Goal: Task Accomplishment & Management: Complete application form

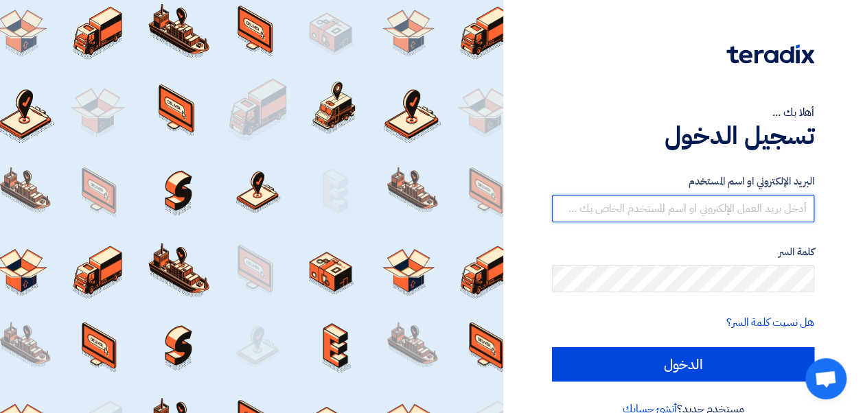
click at [686, 207] on input "text" at bounding box center [683, 208] width 262 height 27
paste input "Merchant Branding"
type input "Merchant Branding"
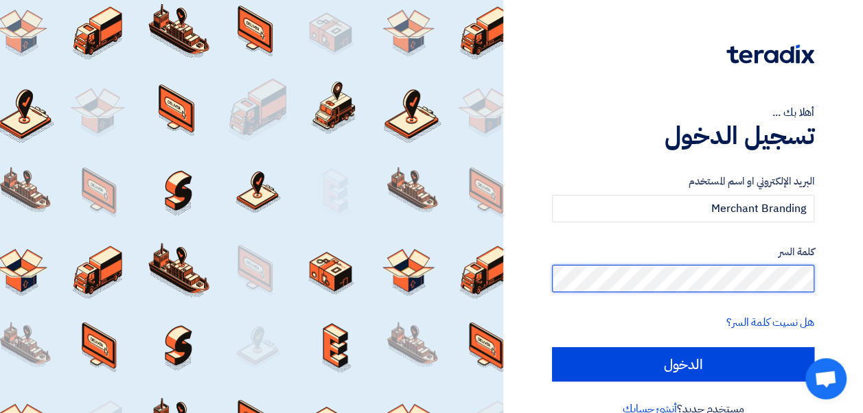
click at [552, 347] on input "الدخول" at bounding box center [683, 364] width 262 height 34
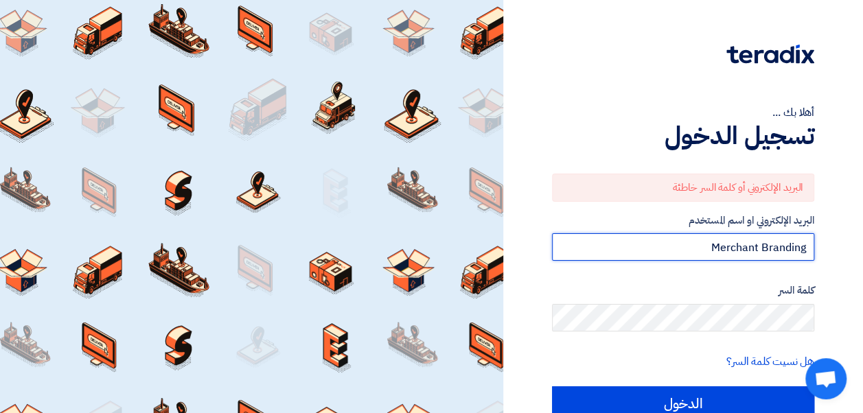
drag, startPoint x: 658, startPoint y: 246, endPoint x: 828, endPoint y: 236, distance: 171.2
click at [828, 236] on div "أهلا بك ... تسجيل الدخول البريد الإلكتروني أو كلمة السر خاطئة البريد الإلكتروني…" at bounding box center [682, 239] width 339 height 478
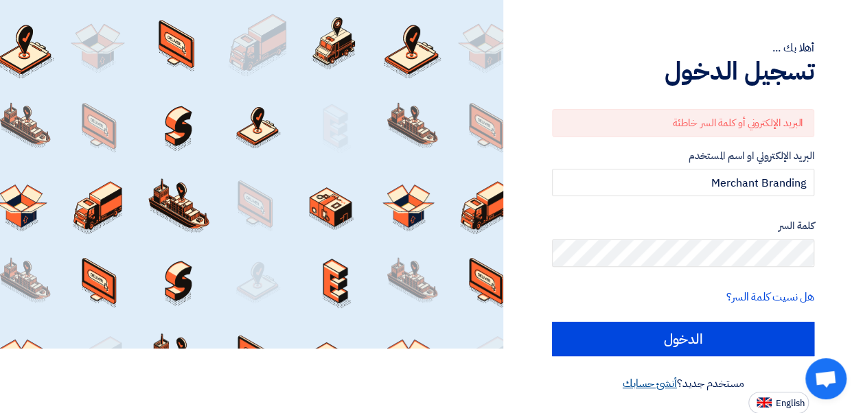
click at [664, 385] on link "أنشئ حسابك" at bounding box center [650, 383] width 54 height 16
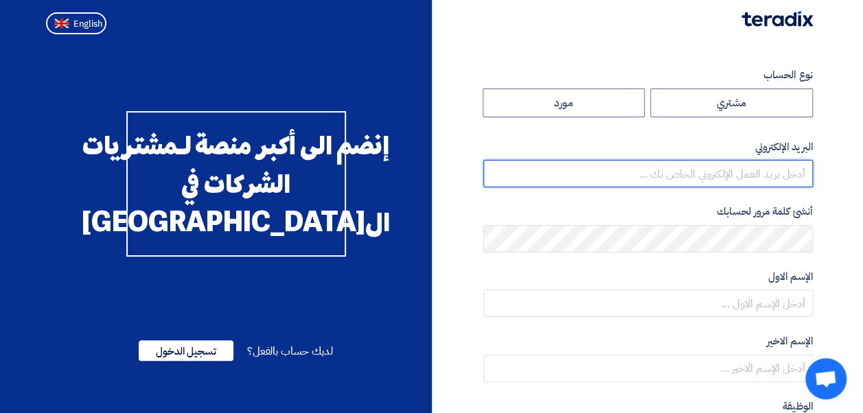
click at [677, 176] on input "email" at bounding box center [647, 173] width 329 height 27
type input "[DEMOGRAPHIC_DATA][EMAIL_ADDRESS][DOMAIN_NAME]"
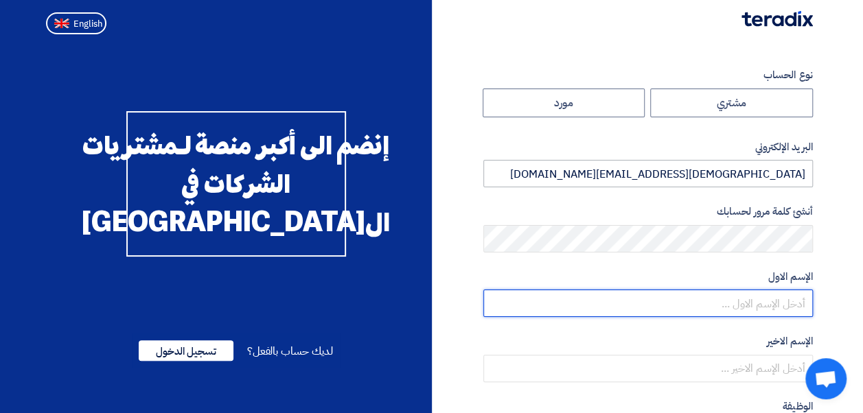
type input "[DEMOGRAPHIC_DATA]"
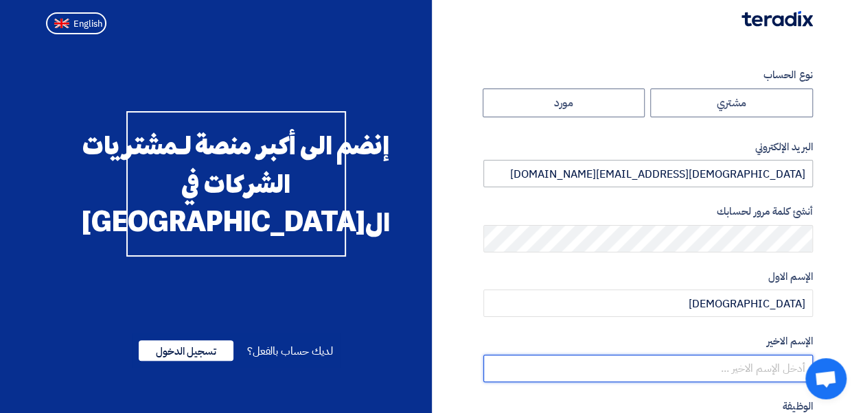
type input "el kholy"
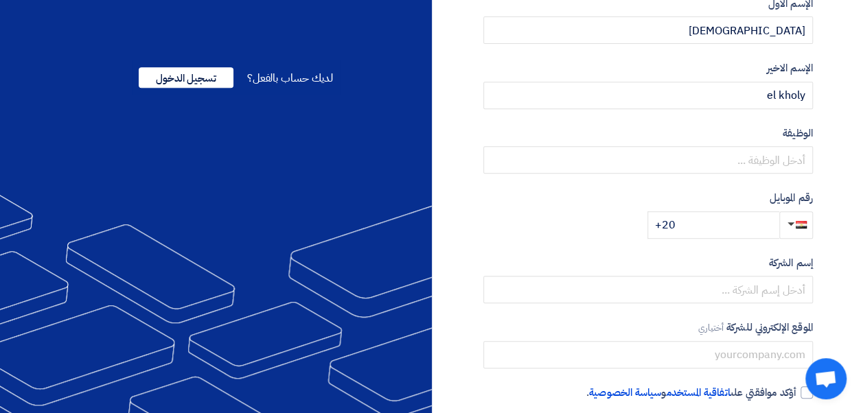
scroll to position [274, 0]
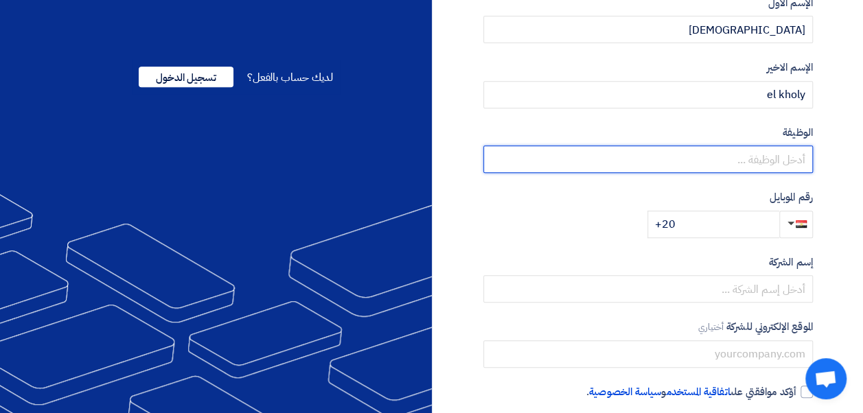
click at [744, 160] on input "text" at bounding box center [647, 159] width 329 height 27
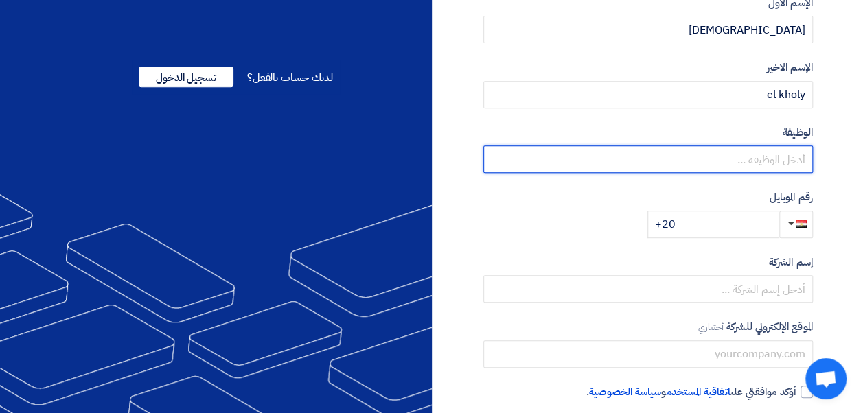
click at [744, 160] on input "text" at bounding box center [647, 159] width 329 height 27
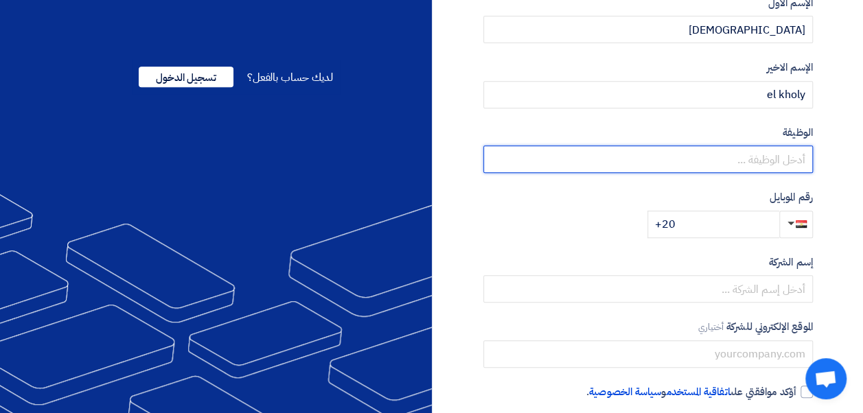
click at [744, 160] on input "text" at bounding box center [647, 159] width 329 height 27
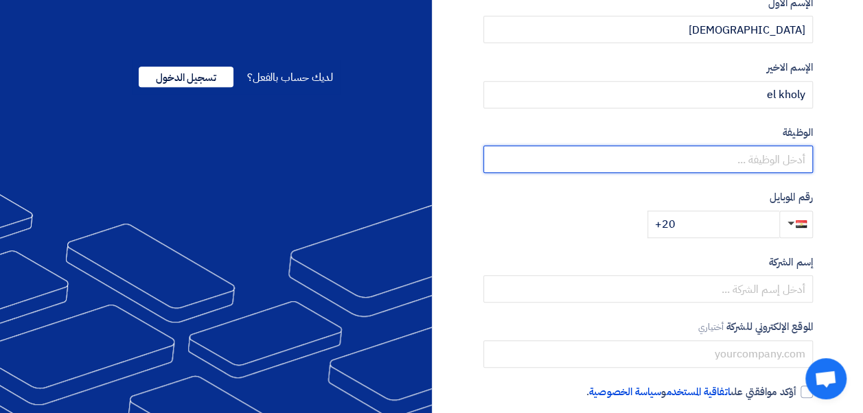
click at [744, 160] on input "text" at bounding box center [647, 159] width 329 height 27
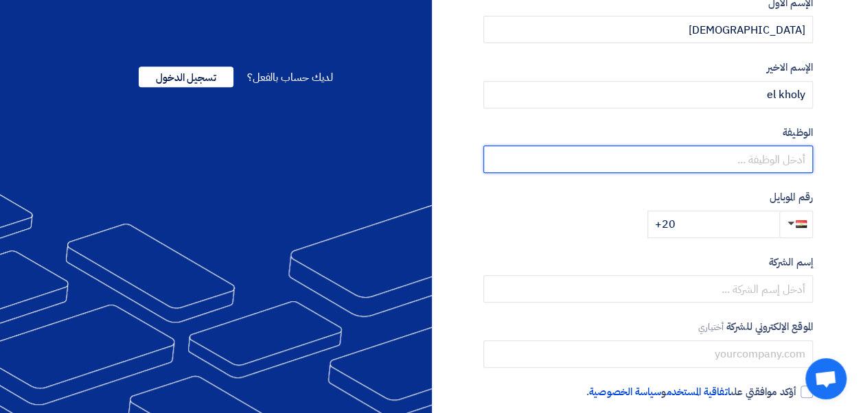
click at [744, 160] on input "text" at bounding box center [647, 159] width 329 height 27
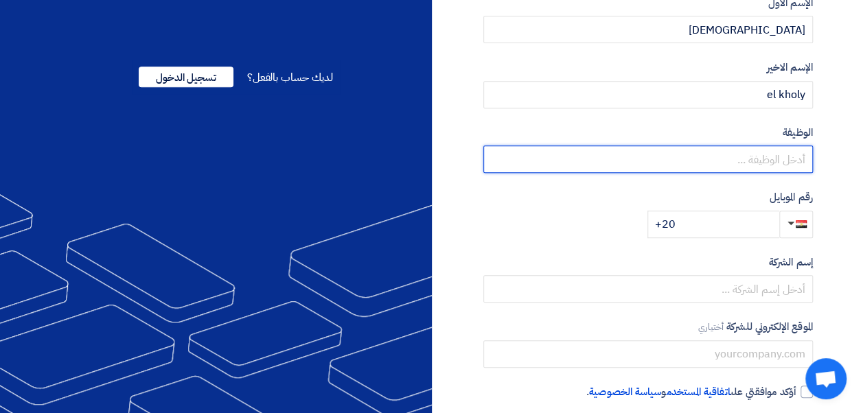
click at [744, 160] on input "text" at bounding box center [647, 159] width 329 height 27
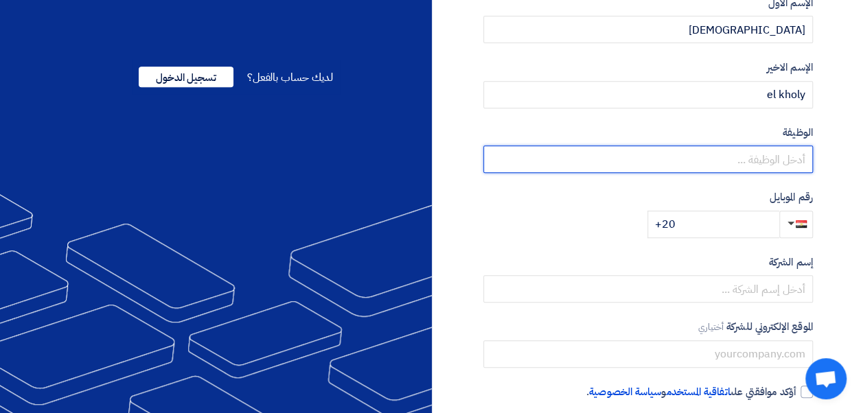
click at [744, 160] on input "text" at bounding box center [647, 159] width 329 height 27
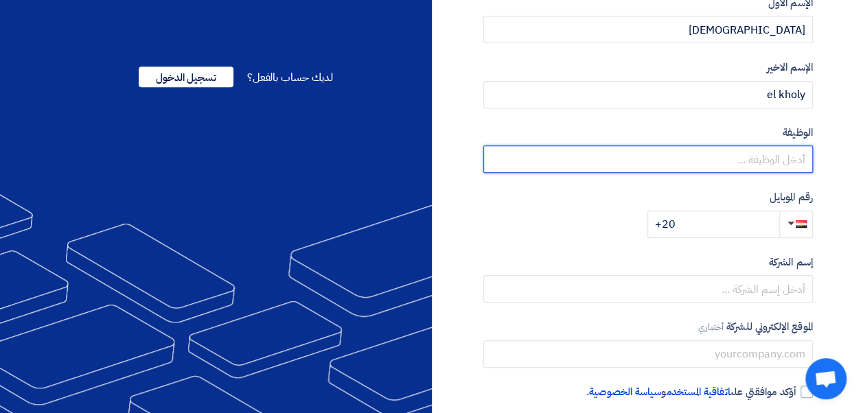
click at [744, 160] on input "text" at bounding box center [647, 159] width 329 height 27
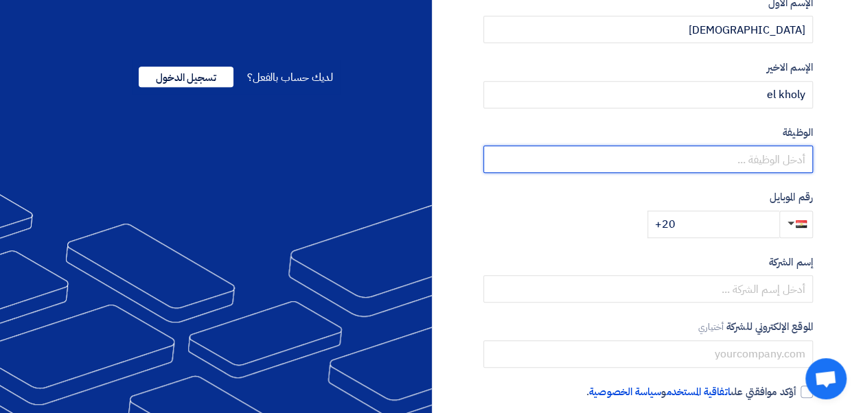
click at [744, 160] on input "text" at bounding box center [647, 159] width 329 height 27
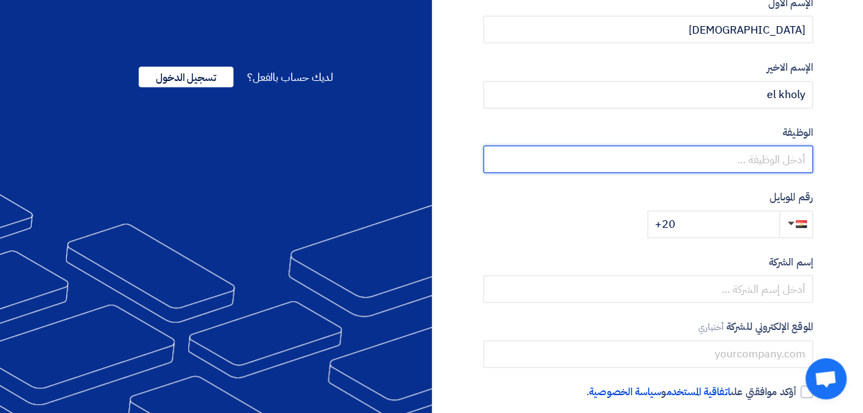
click at [744, 160] on input "text" at bounding box center [647, 159] width 329 height 27
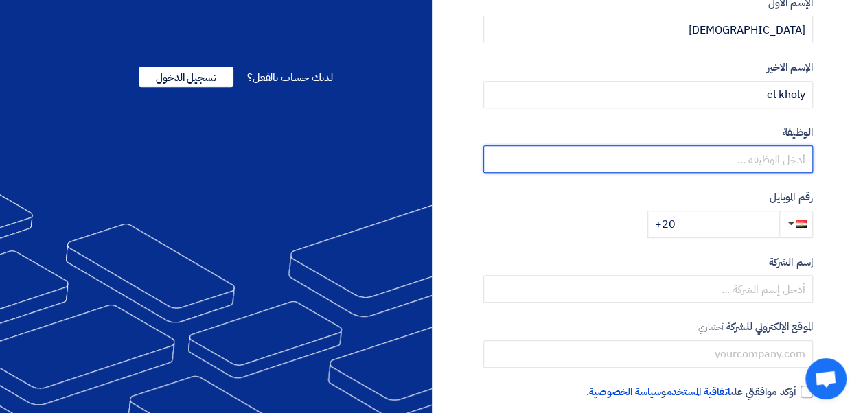
click at [744, 160] on input "text" at bounding box center [647, 159] width 329 height 27
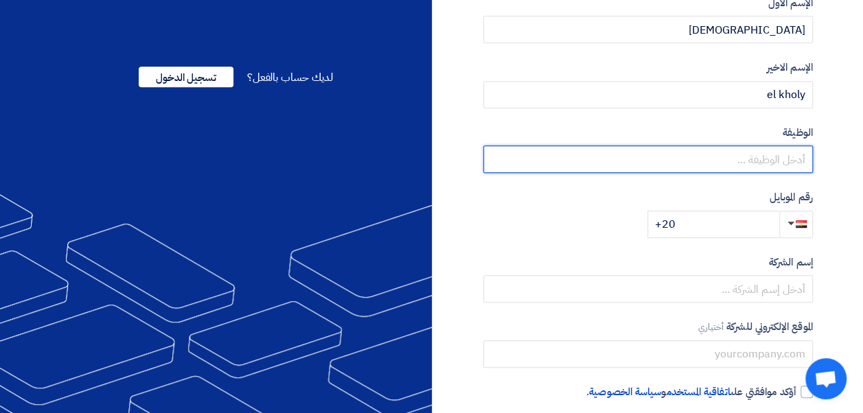
click at [744, 160] on input "text" at bounding box center [647, 159] width 329 height 27
type input "business development"
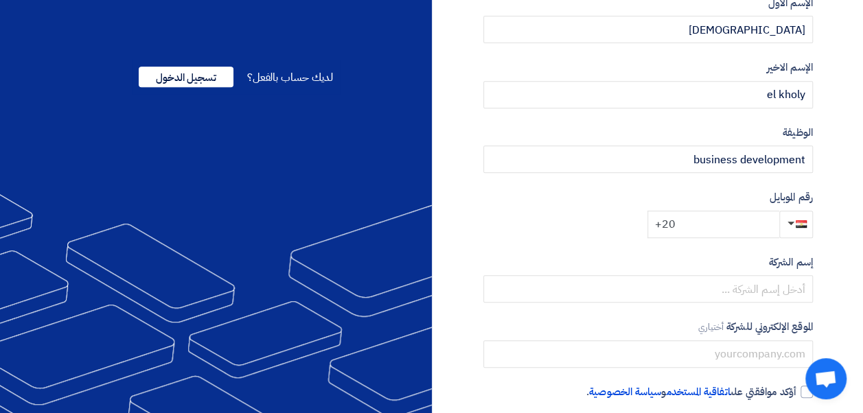
click at [715, 224] on input "+20" at bounding box center [713, 224] width 132 height 27
type input "[PHONE_NUMBER]"
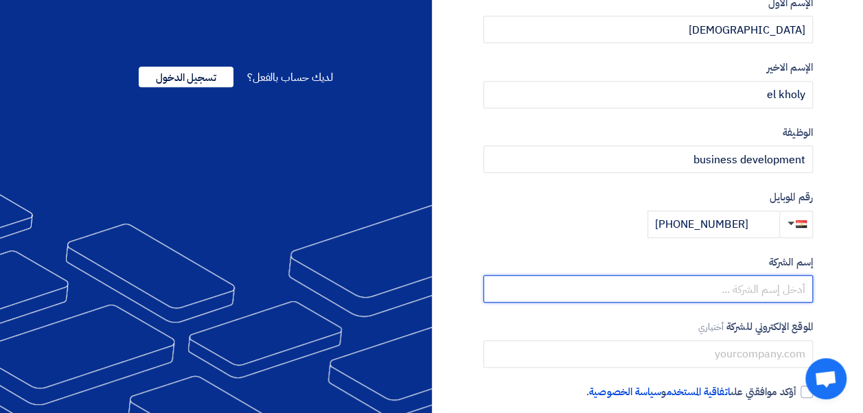
click at [747, 289] on input "text" at bounding box center [647, 288] width 329 height 27
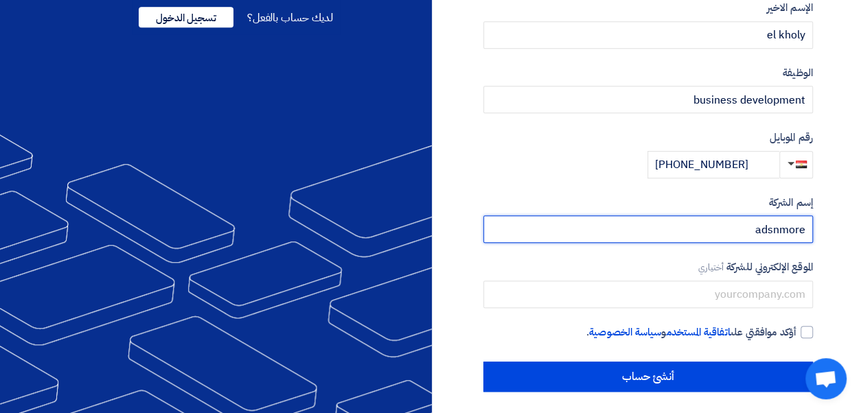
scroll to position [339, 0]
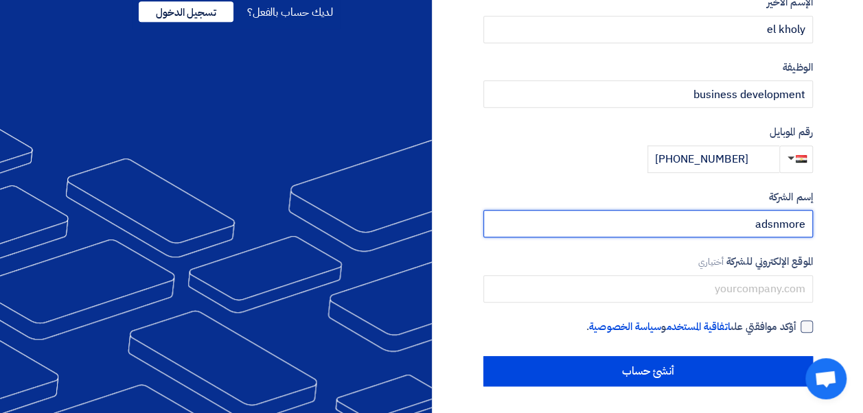
type input "adsnmore"
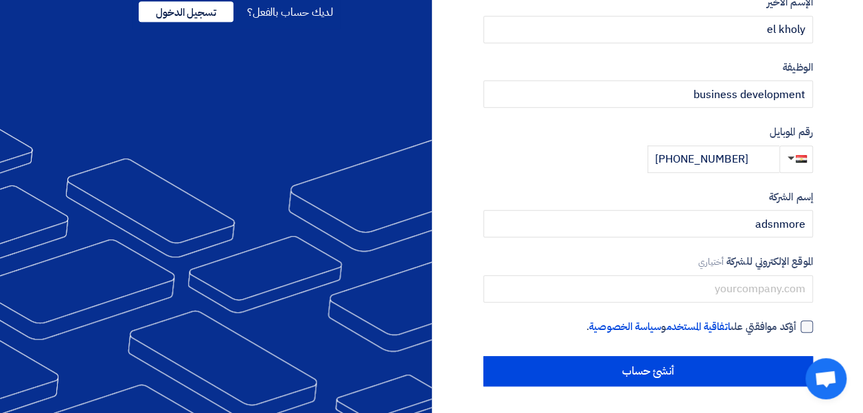
click at [804, 327] on div at bounding box center [806, 327] width 12 height 12
click at [796, 327] on input "أؤكد موافقتي على اتفاقية المستخدم و سياسة الخصوصية ." at bounding box center [631, 332] width 329 height 27
checkbox input "true"
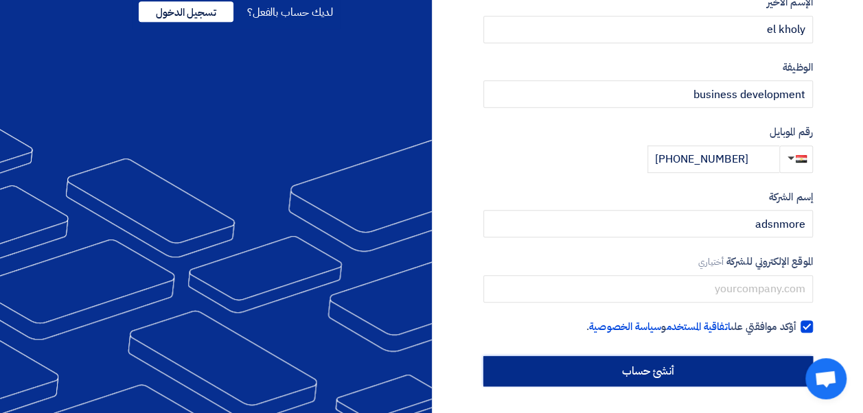
click at [729, 368] on input "أنشئ حساب" at bounding box center [647, 371] width 329 height 30
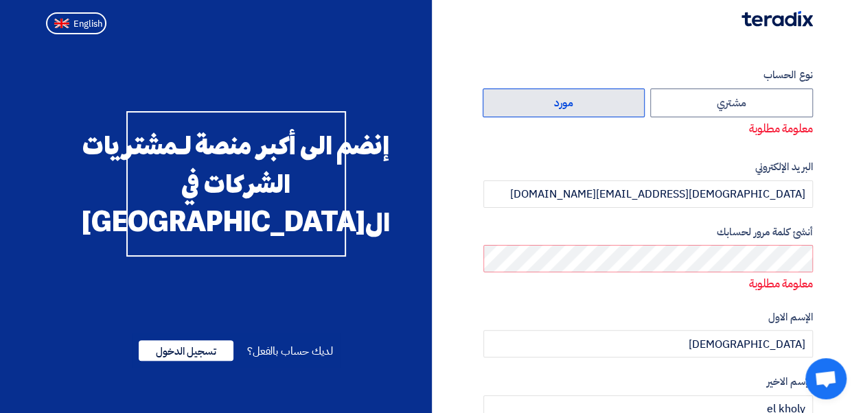
click at [560, 110] on label "مورد" at bounding box center [564, 103] width 163 height 29
click at [560, 110] on input "مورد" at bounding box center [563, 102] width 161 height 27
radio input "true"
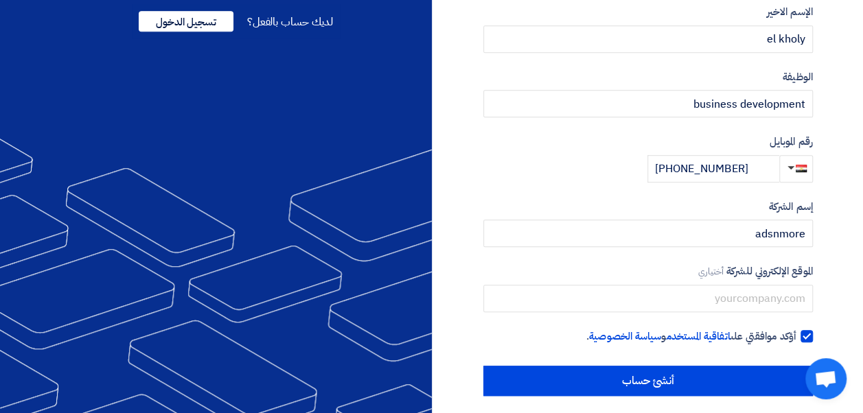
scroll to position [330, 0]
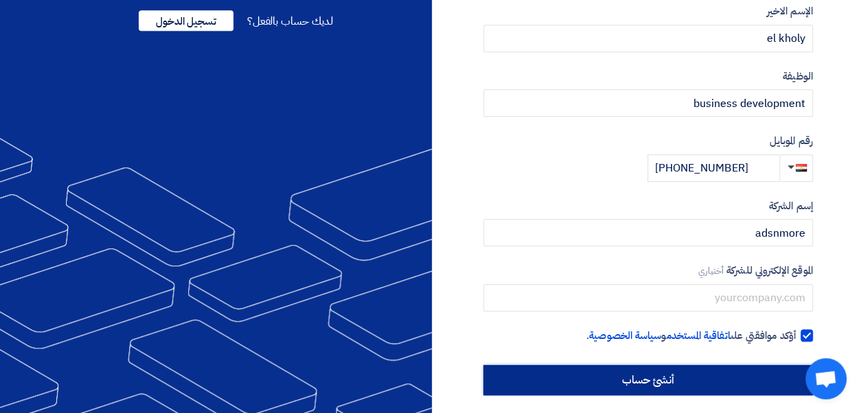
click at [669, 375] on input "أنشئ حساب" at bounding box center [647, 380] width 329 height 30
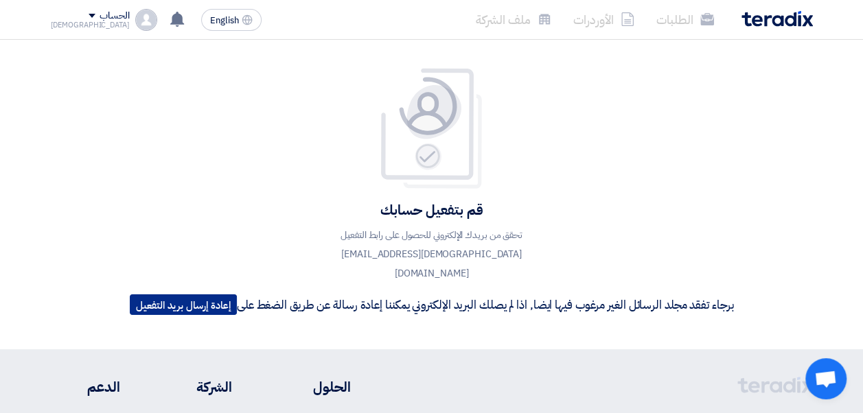
click at [203, 294] on button "إعادة إرسال بريد التفعيل" at bounding box center [183, 304] width 107 height 21
